Goal: Navigation & Orientation: Understand site structure

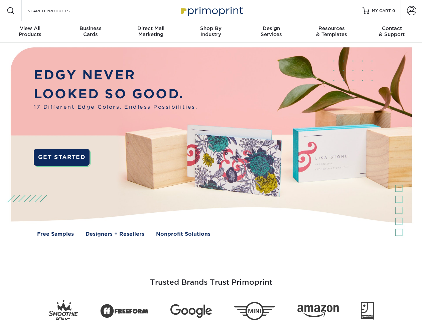
click at [211, 160] on img at bounding box center [210, 147] width 417 height 209
click at [11, 11] on span at bounding box center [11, 11] width 8 height 8
click at [411, 11] on span at bounding box center [411, 10] width 9 height 9
click at [30, 32] on div "View All Products" at bounding box center [30, 31] width 60 height 12
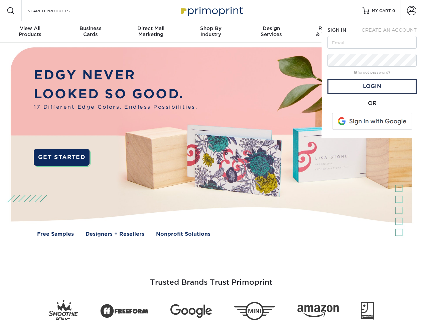
click at [90, 32] on div "Business Cards" at bounding box center [90, 31] width 60 height 12
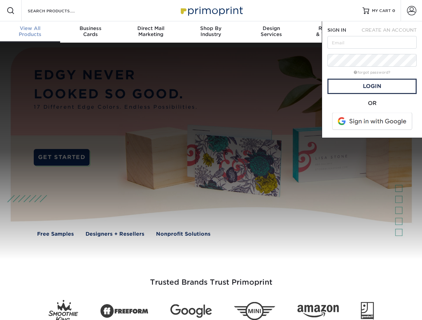
click at [151, 32] on div "Direct Mail Marketing" at bounding box center [151, 31] width 60 height 12
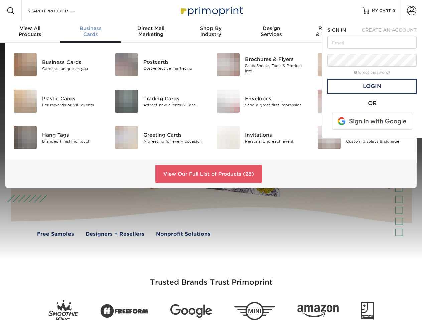
click at [211, 32] on div "Shop By Industry" at bounding box center [211, 31] width 60 height 12
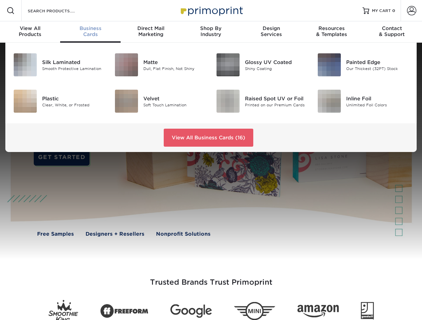
click at [271, 32] on div "Design Services" at bounding box center [271, 31] width 60 height 12
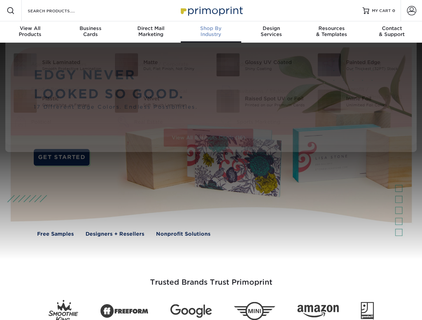
click at [331, 32] on div "Resources & Templates" at bounding box center [331, 31] width 60 height 12
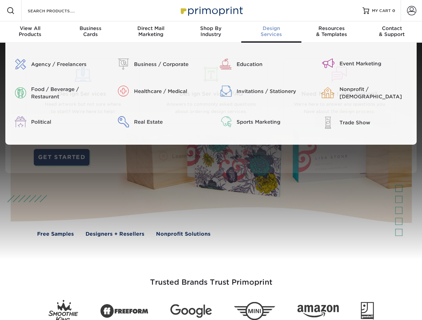
click at [392, 32] on div "Contact & Support" at bounding box center [392, 31] width 60 height 12
